Goal: Transaction & Acquisition: Obtain resource

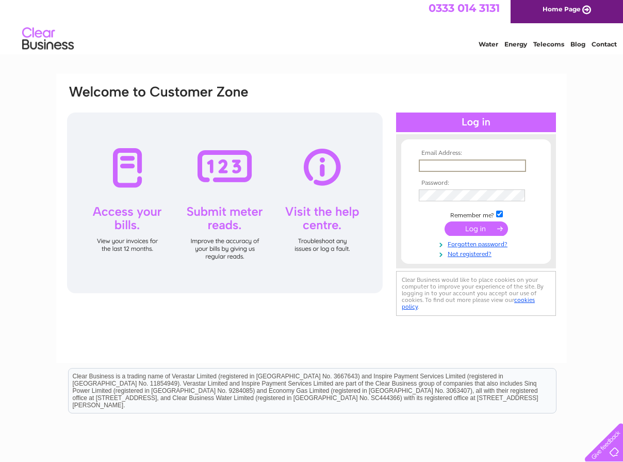
scroll to position [4, 0]
type input "a"
type input "r"
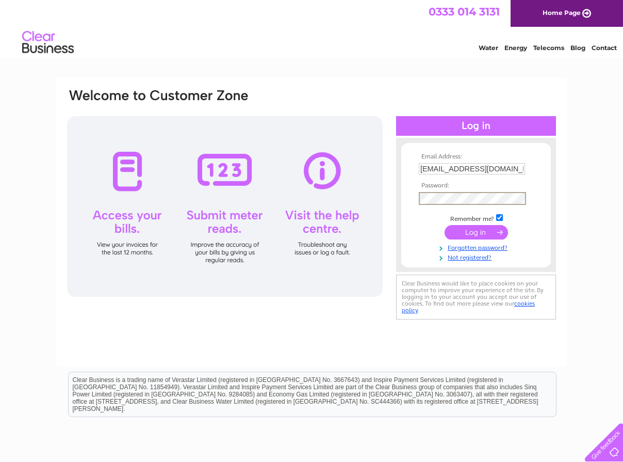
scroll to position [0, 0]
drag, startPoint x: 512, startPoint y: 166, endPoint x: 413, endPoint y: 170, distance: 99.1
click at [413, 170] on form "Email Address: rob@realale.myzen.co.uk Password:" at bounding box center [476, 207] width 150 height 108
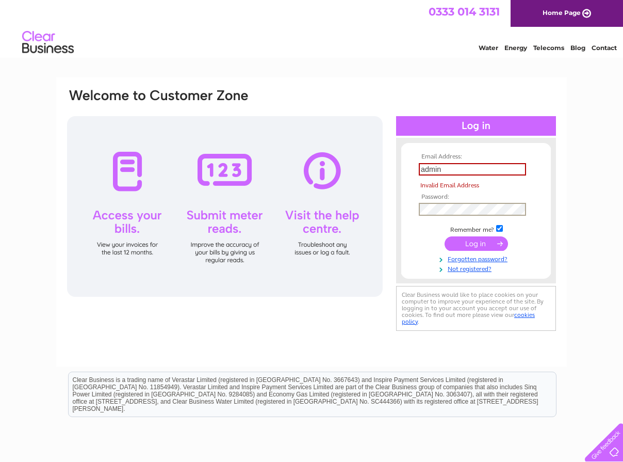
scroll to position [0, 1]
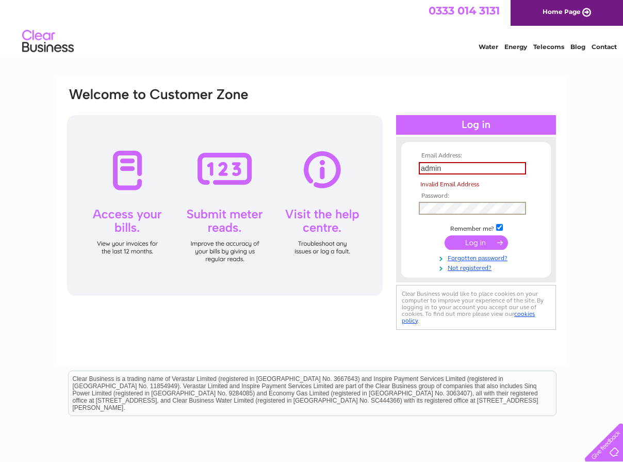
click at [453, 170] on input "admin" at bounding box center [472, 168] width 107 height 12
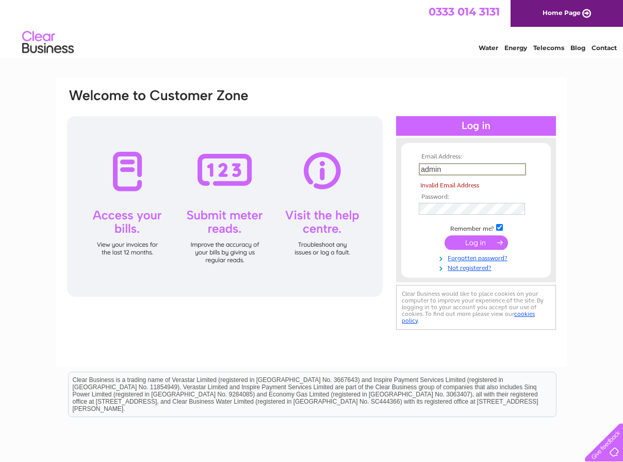
scroll to position [0, 0]
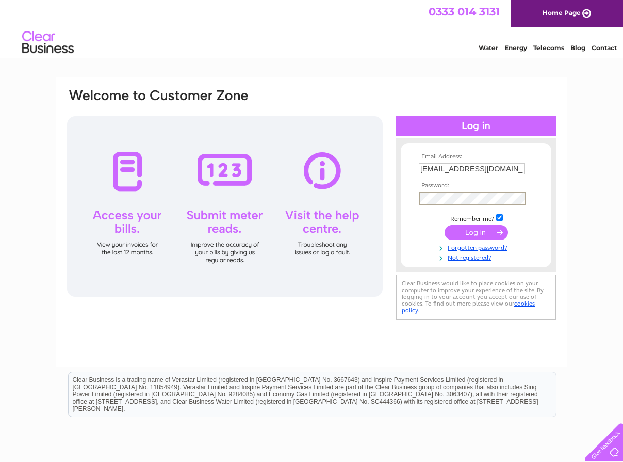
click at [473, 170] on input "admin@cheshetcivictrust.org.uk" at bounding box center [472, 168] width 106 height 11
type input "admin@chestercivictrust.org.uk"
click at [480, 233] on input "submit" at bounding box center [476, 232] width 63 height 14
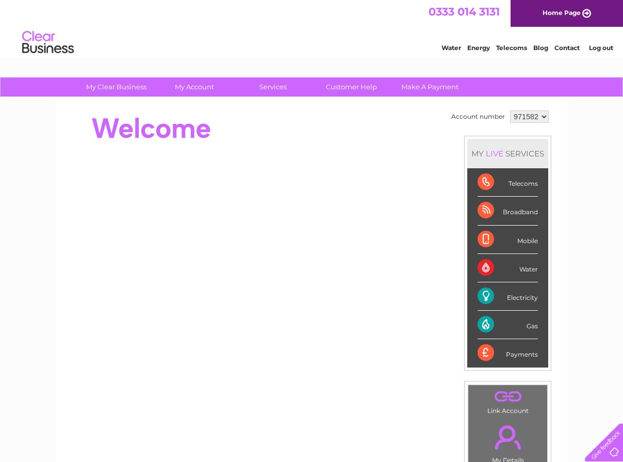
click at [502, 294] on div "Electricity" at bounding box center [508, 296] width 60 height 28
click at [487, 294] on div "Electricity" at bounding box center [508, 296] width 60 height 28
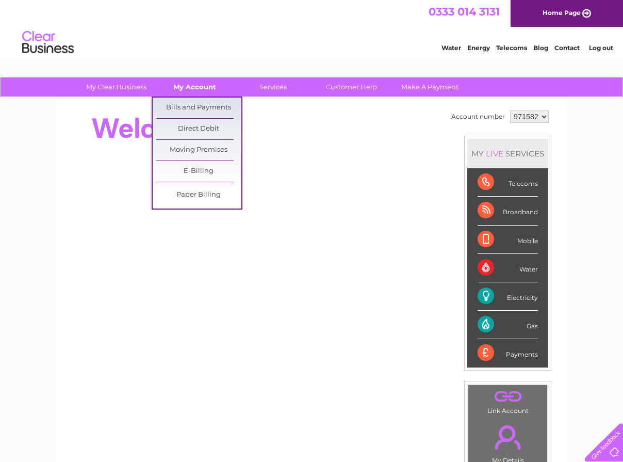
click at [188, 86] on link "My Account" at bounding box center [194, 86] width 85 height 19
click at [189, 107] on link "Bills and Payments" at bounding box center [198, 107] width 85 height 21
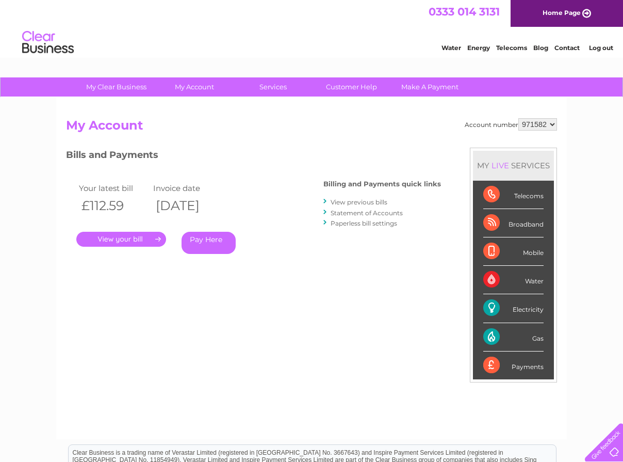
click at [149, 236] on link "." at bounding box center [121, 239] width 90 height 15
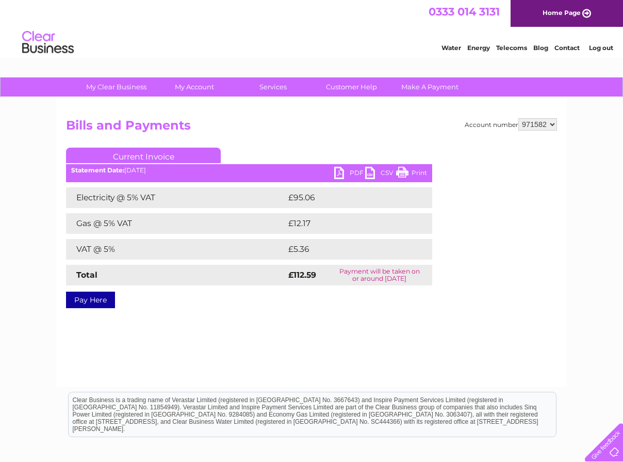
click at [151, 156] on link "Current Invoice" at bounding box center [143, 154] width 155 height 15
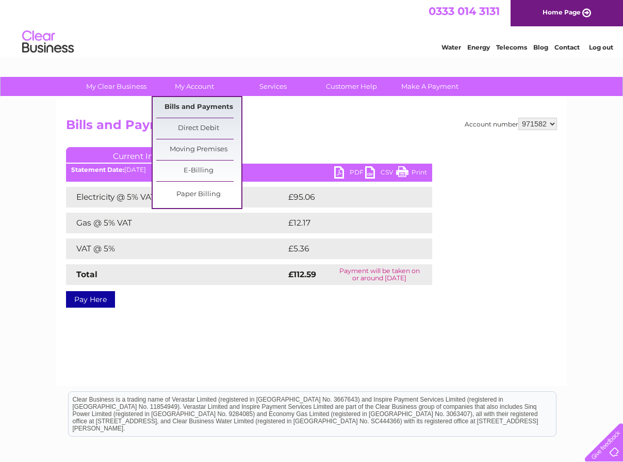
scroll to position [1, 0]
click at [188, 104] on link "Bills and Payments" at bounding box center [198, 107] width 85 height 21
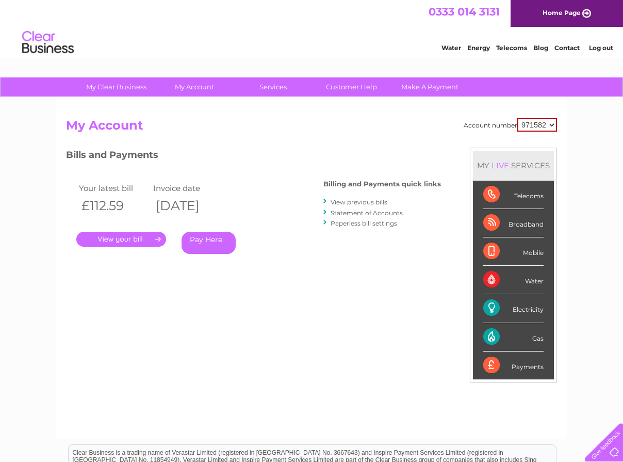
click at [362, 200] on link "View previous bills" at bounding box center [359, 202] width 57 height 8
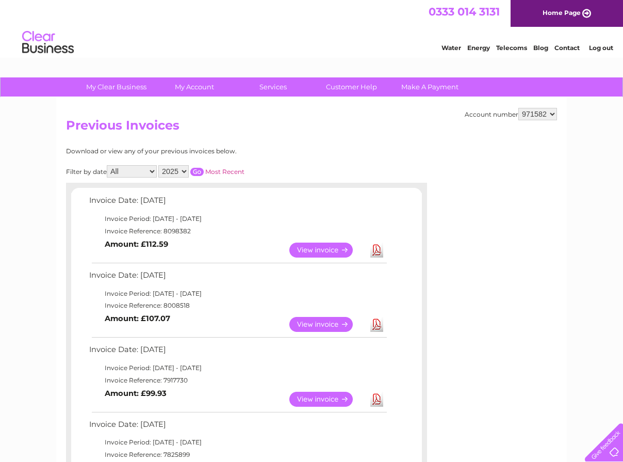
click at [377, 321] on link "Download" at bounding box center [376, 324] width 13 height 15
